Goal: Task Accomplishment & Management: Manage account settings

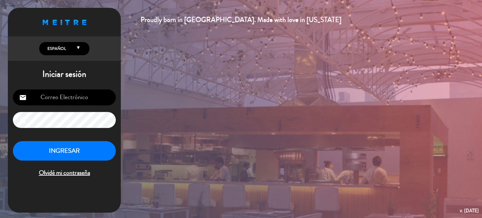
type input "[PERSON_NAME][EMAIL_ADDRESS][DOMAIN_NAME]"
click at [75, 152] on button "INGRESAR" at bounding box center [64, 151] width 103 height 20
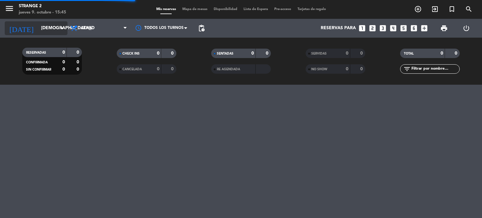
click at [50, 33] on input "[DEMOGRAPHIC_DATA][DATE]" at bounding box center [68, 28] width 60 height 11
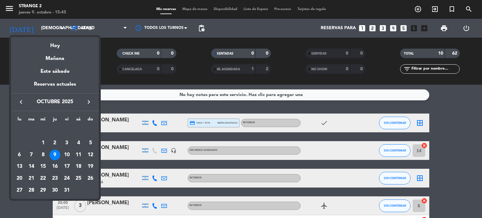
click at [163, 103] on div at bounding box center [241, 109] width 482 height 218
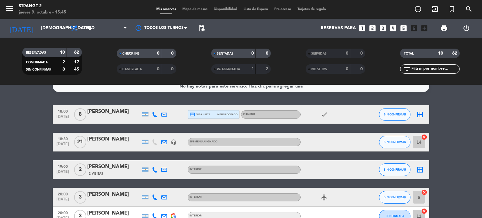
scroll to position [8, 0]
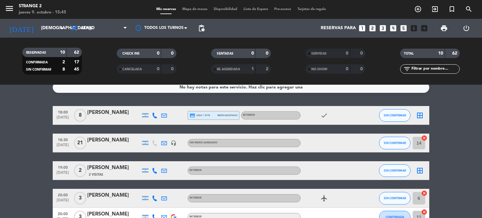
click at [307, 153] on div "18:00 [DATE] 8 [PERSON_NAME] credit_card visa * 3778 mercadopago INTERIOR check…" at bounding box center [241, 222] width 377 height 232
click at [102, 147] on div at bounding box center [113, 147] width 53 height 5
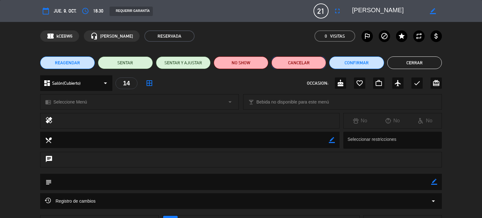
click at [299, 62] on button "Cancelar" at bounding box center [298, 62] width 55 height 13
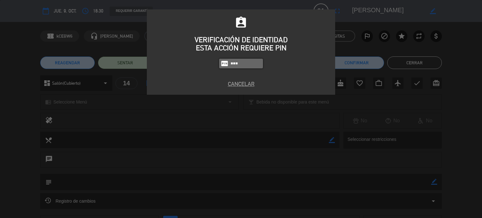
type input "1346"
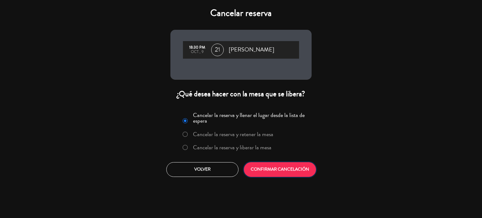
click at [271, 165] on button "CONFIRMAR CANCELACIÓN" at bounding box center [280, 169] width 72 height 15
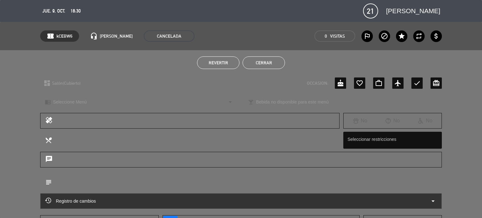
click at [252, 60] on button "Cerrar" at bounding box center [264, 62] width 42 height 13
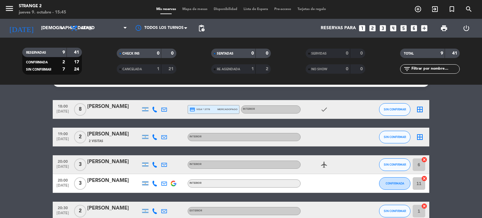
scroll to position [0, 0]
